Goal: Transaction & Acquisition: Download file/media

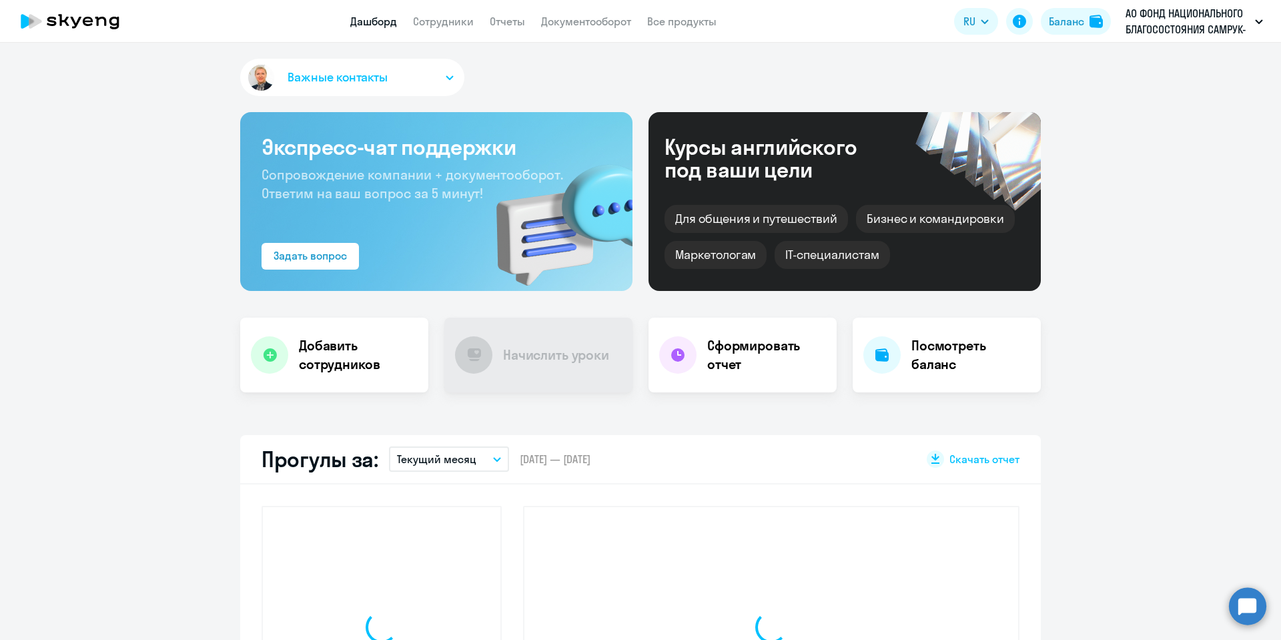
drag, startPoint x: 434, startPoint y: 18, endPoint x: 432, endPoint y: 30, distance: 12.2
click at [432, 17] on link "Сотрудники" at bounding box center [443, 21] width 61 height 13
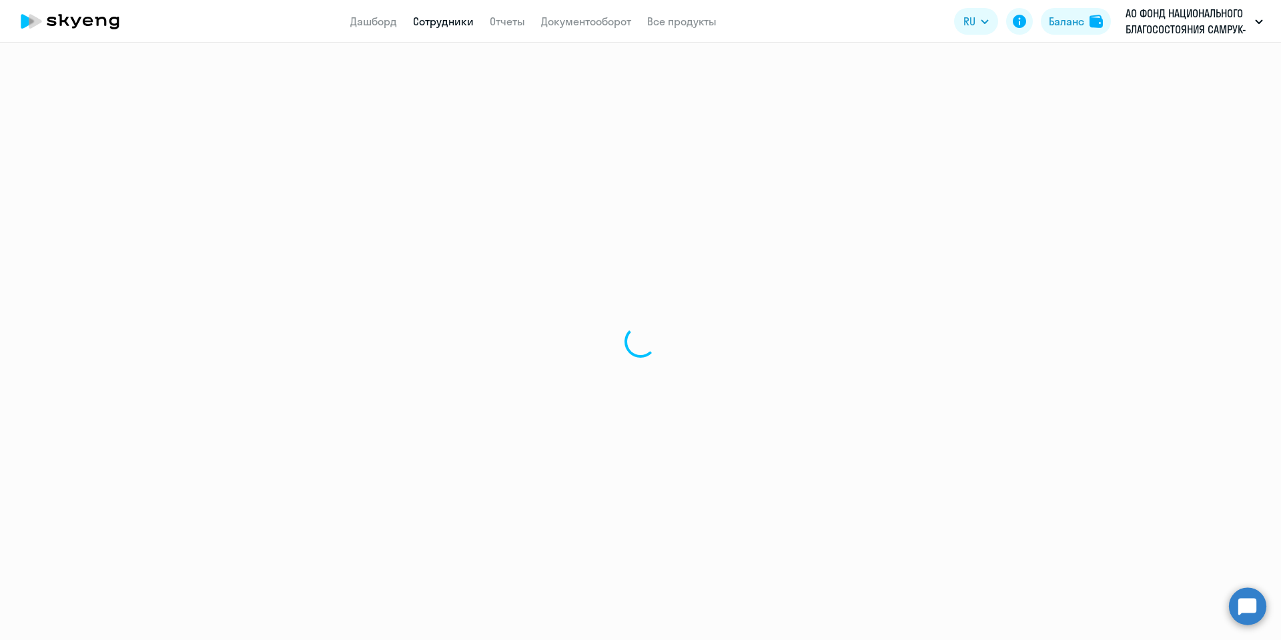
select select "30"
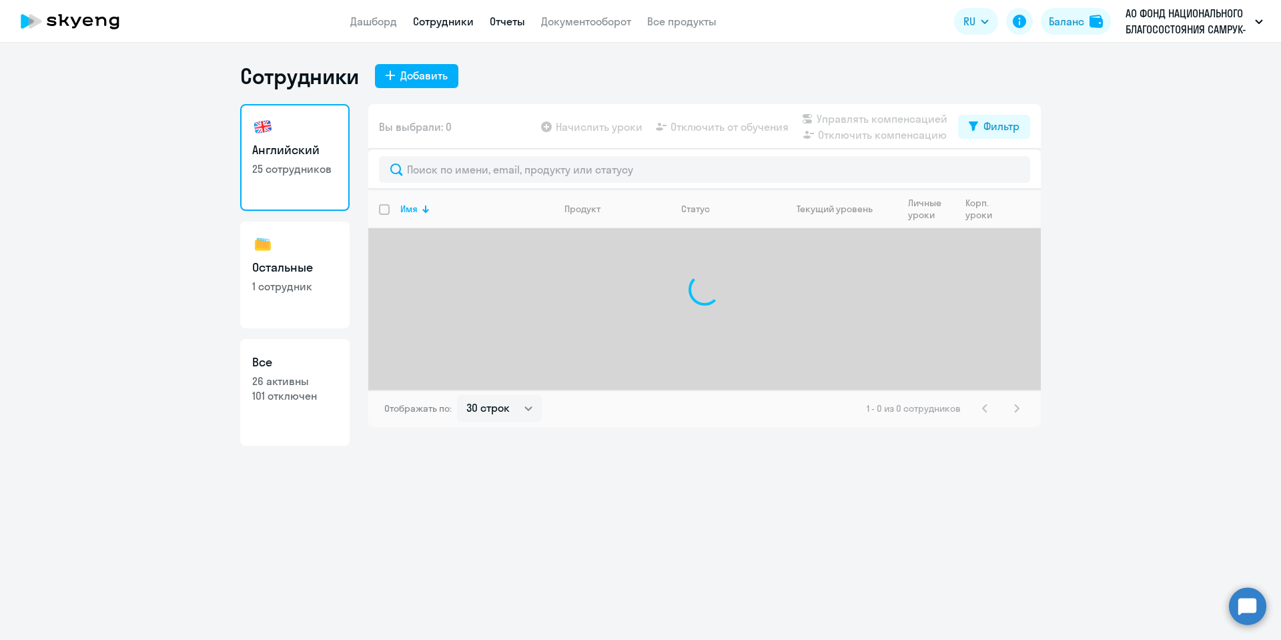
click at [508, 21] on link "Отчеты" at bounding box center [507, 21] width 35 height 13
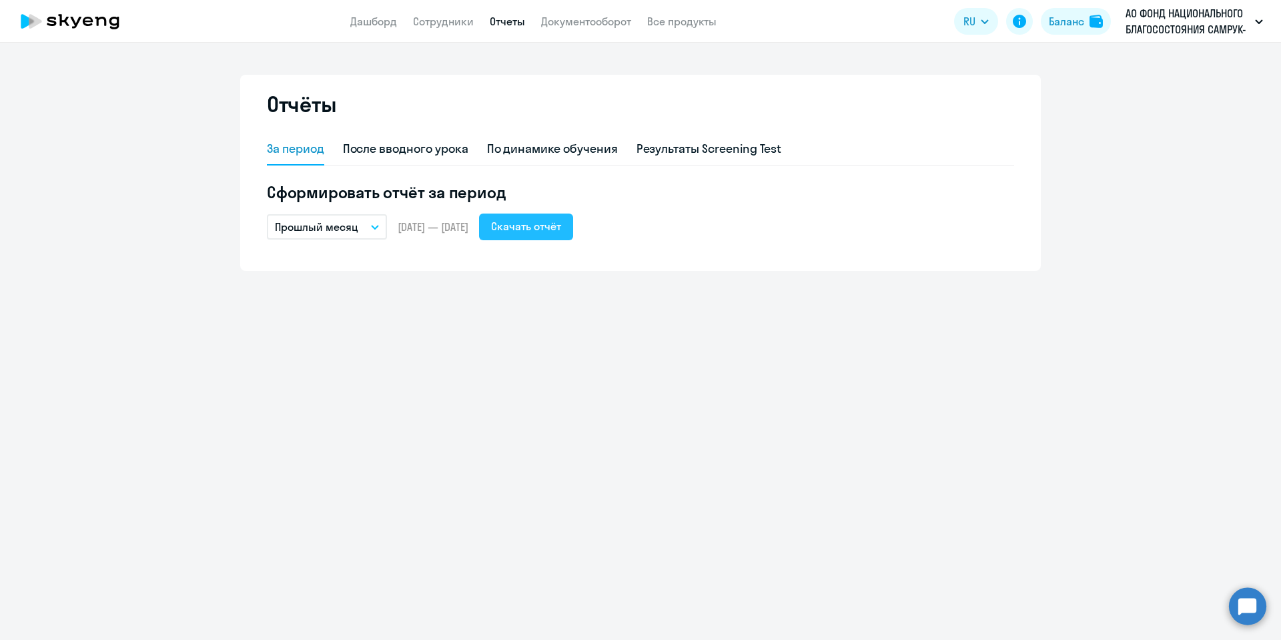
click at [546, 225] on div "Скачать отчёт" at bounding box center [526, 226] width 70 height 16
drag, startPoint x: 429, startPoint y: 17, endPoint x: 442, endPoint y: 31, distance: 19.3
click at [430, 17] on link "Сотрудники" at bounding box center [443, 21] width 61 height 13
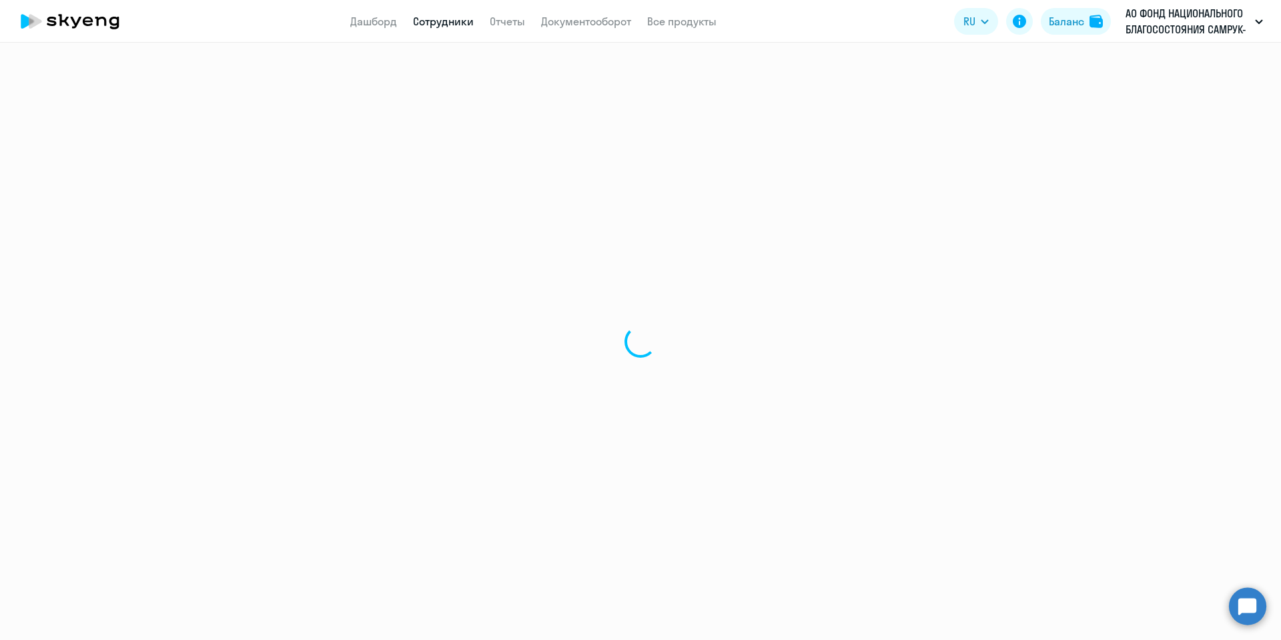
select select "30"
